Goal: Task Accomplishment & Management: Manage account settings

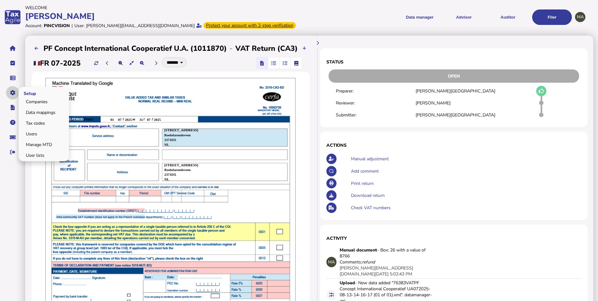
scroll to position [61, 0]
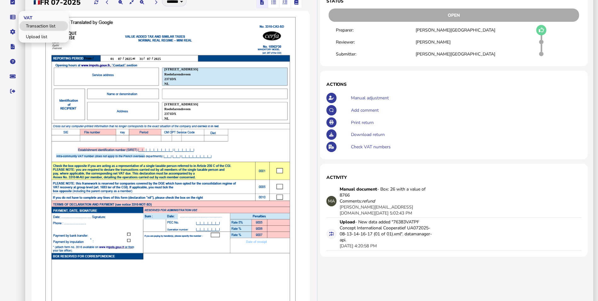
click at [36, 24] on link "Transaction list" at bounding box center [44, 26] width 49 height 10
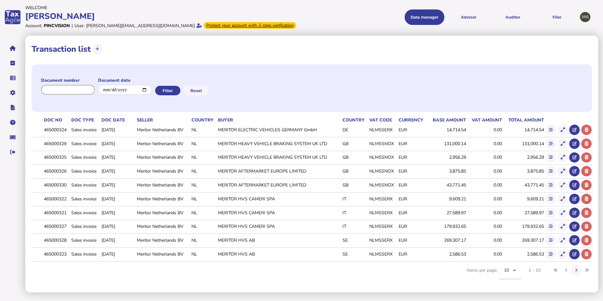
click at [84, 89] on input "input" at bounding box center [68, 90] width 54 height 10
paste input "**********"
type input "**********"
click at [175, 93] on button "Filter" at bounding box center [166, 90] width 25 height 9
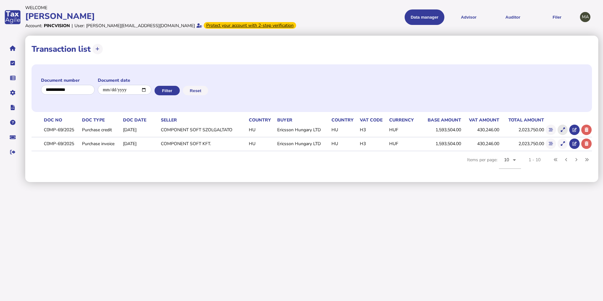
click at [561, 129] on icon at bounding box center [562, 130] width 4 height 4
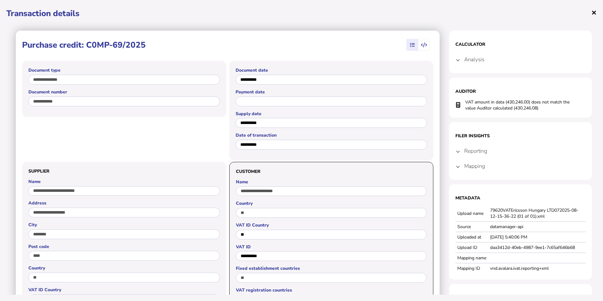
click at [593, 12] on span "×" at bounding box center [593, 12] width 5 height 12
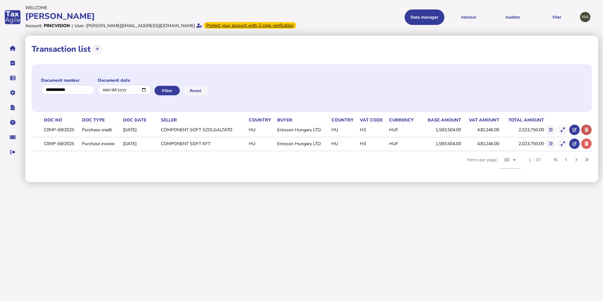
click at [586, 126] on button at bounding box center [586, 129] width 10 height 10
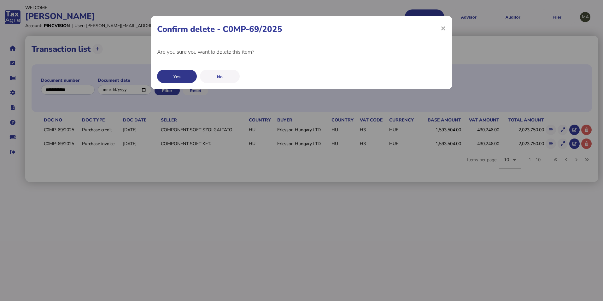
click at [186, 80] on button "Yes" at bounding box center [177, 76] width 40 height 13
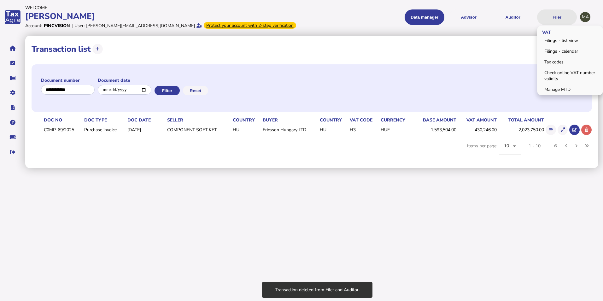
click at [561, 14] on button "Filer" at bounding box center [557, 16] width 40 height 15
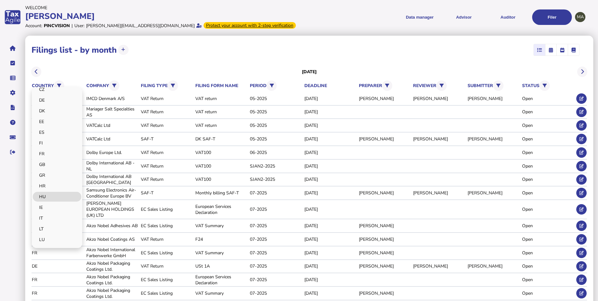
scroll to position [63, 0]
click at [56, 192] on link "HU" at bounding box center [57, 193] width 49 height 10
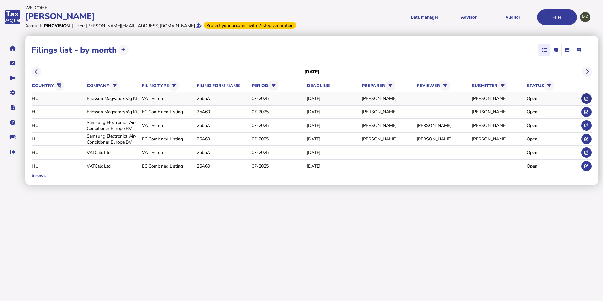
click at [583, 97] on button at bounding box center [586, 98] width 10 height 10
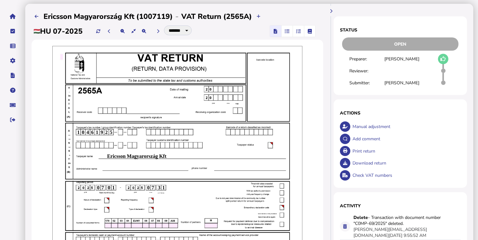
scroll to position [32, 0]
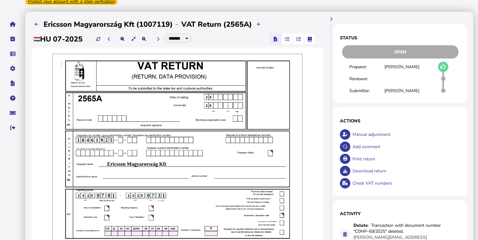
click at [364, 158] on div "Print return" at bounding box center [406, 159] width 110 height 12
